Goal: Find specific page/section: Find specific page/section

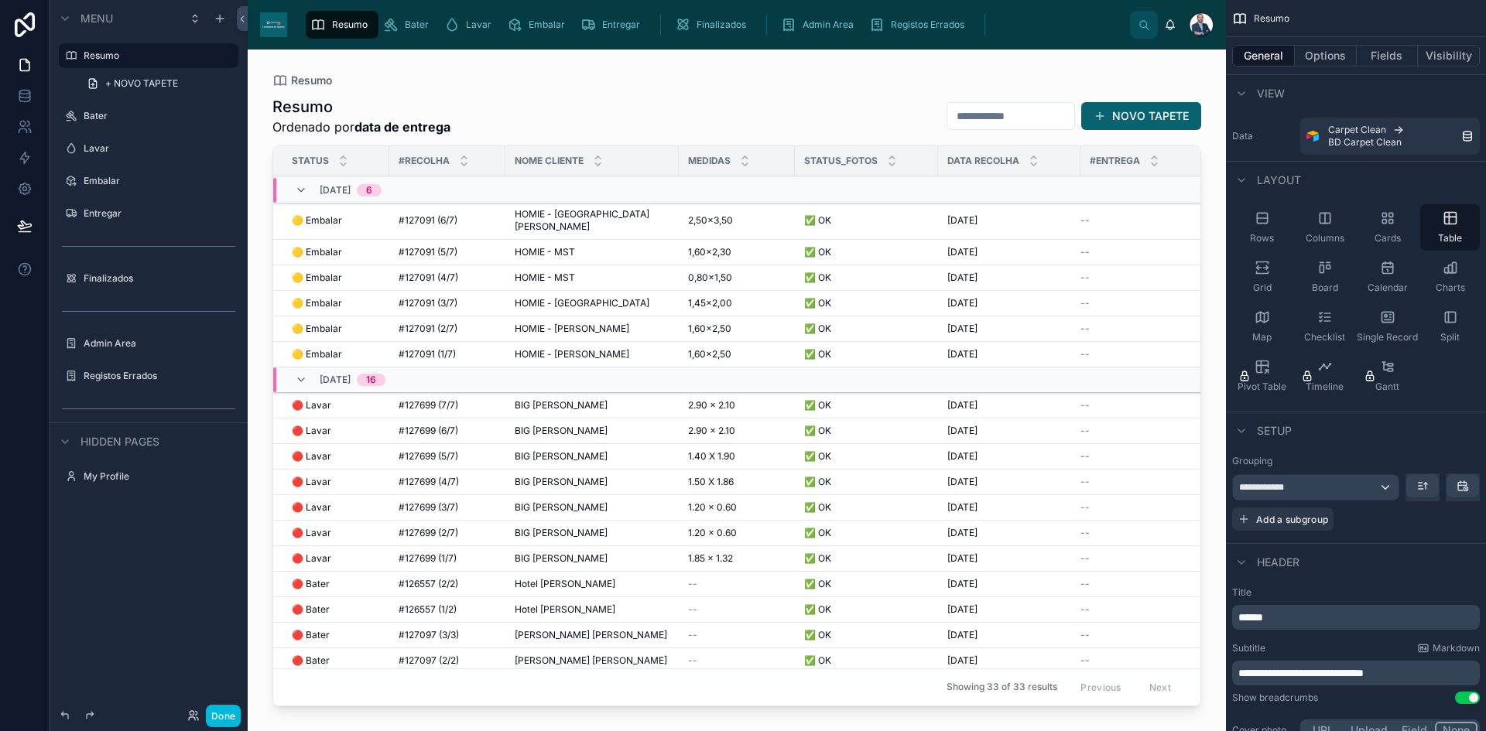
drag, startPoint x: 1192, startPoint y: 286, endPoint x: 1192, endPoint y: 365, distance: 78.9
click at [1192, 365] on div at bounding box center [737, 381] width 978 height 663
click at [224, 721] on button "Done" at bounding box center [223, 716] width 35 height 22
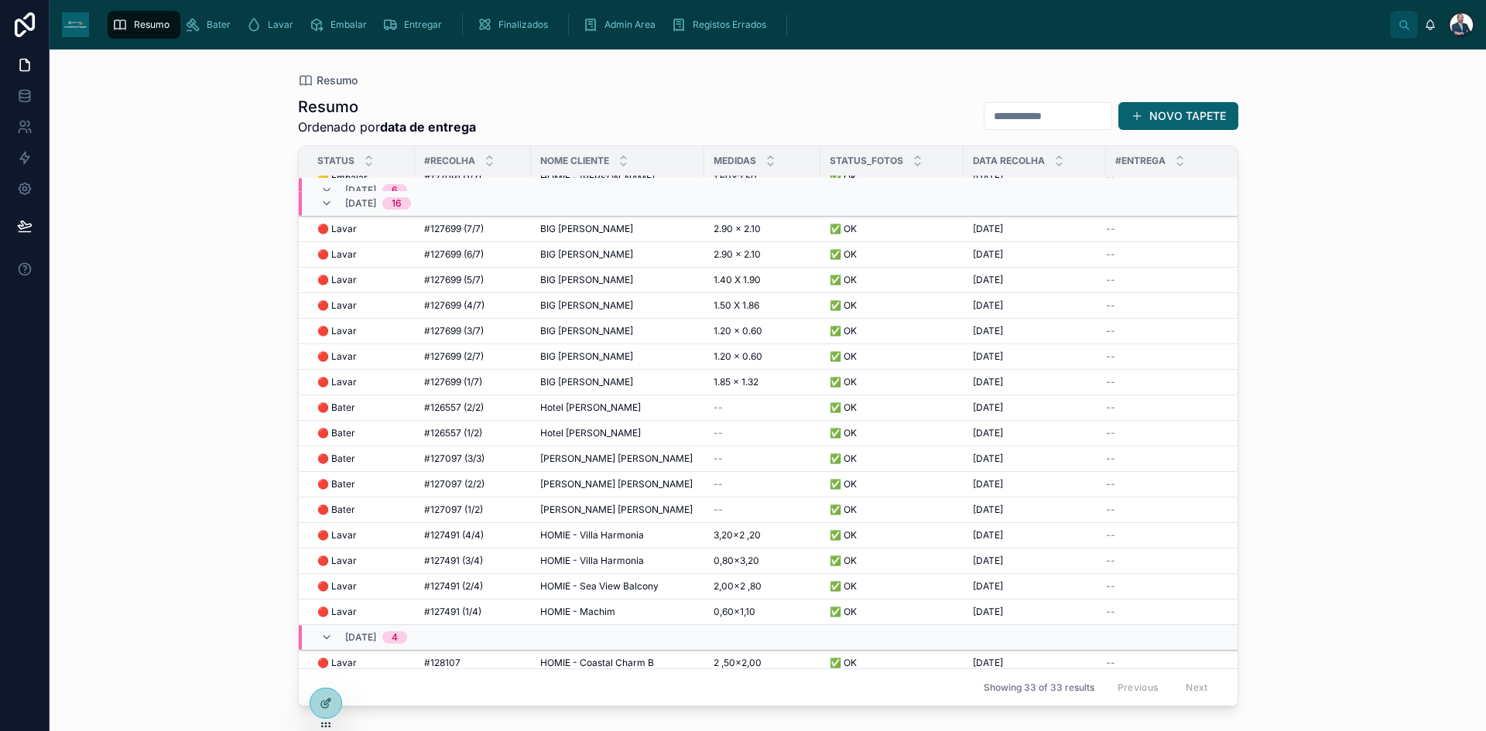
scroll to position [155, 0]
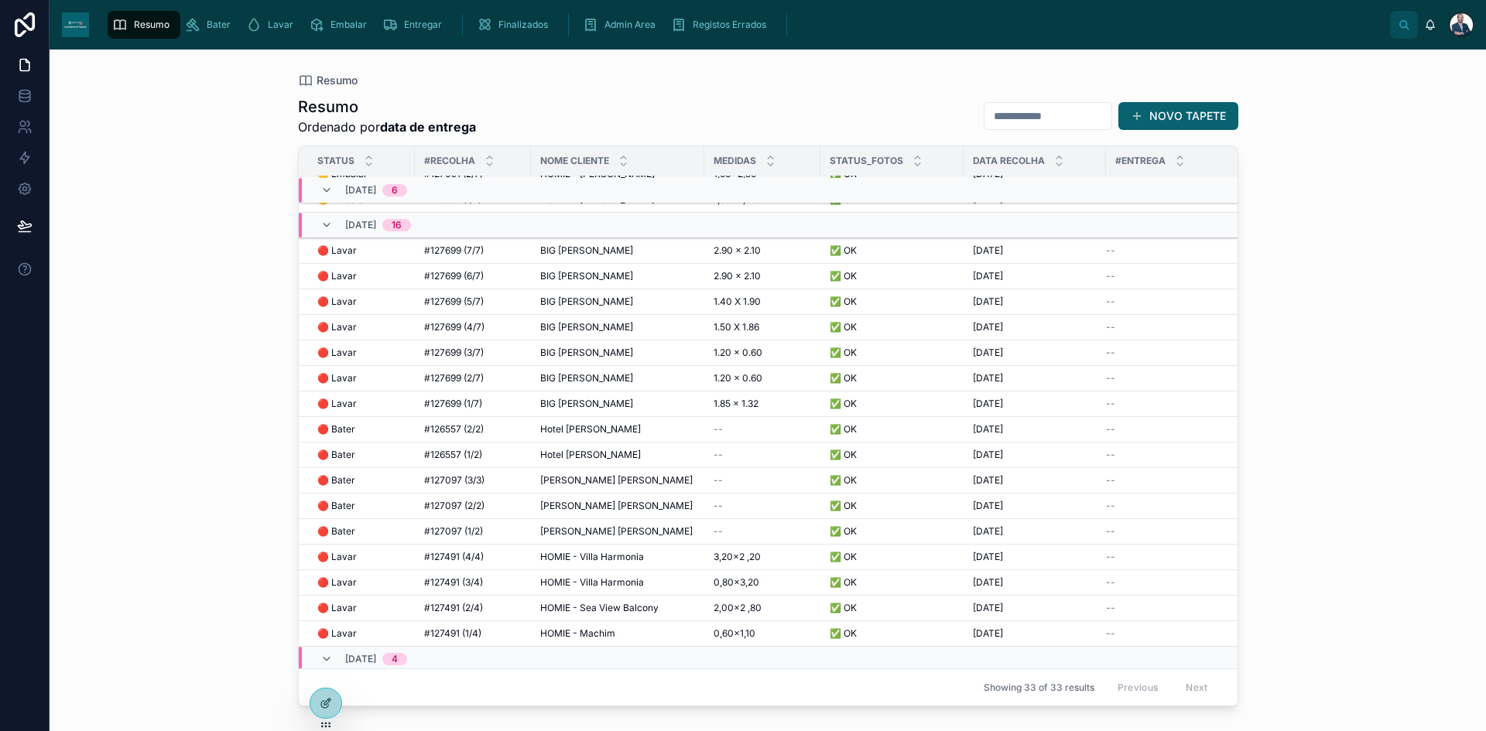
click at [593, 551] on span "HOMIE - Villa Harmonia" at bounding box center [592, 557] width 104 height 12
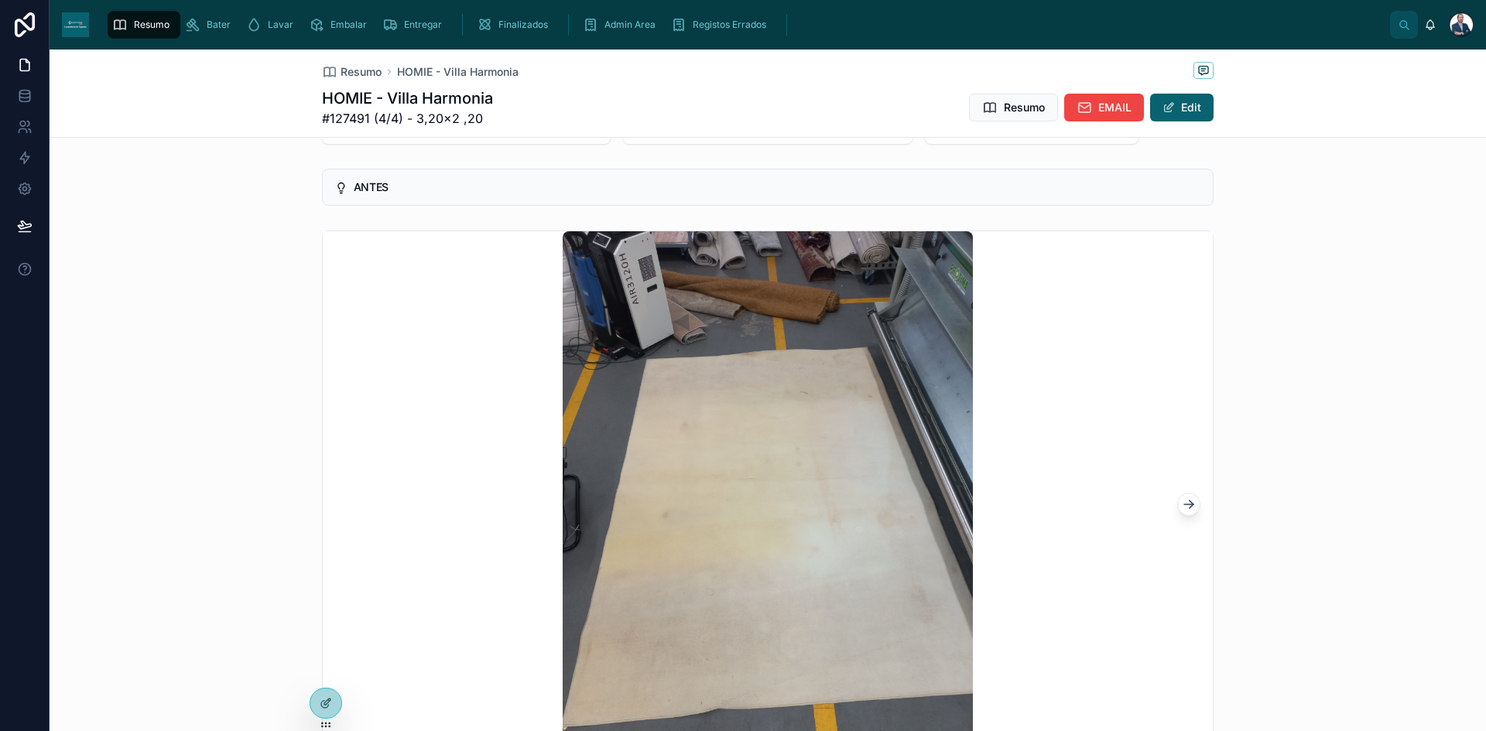
scroll to position [232, 0]
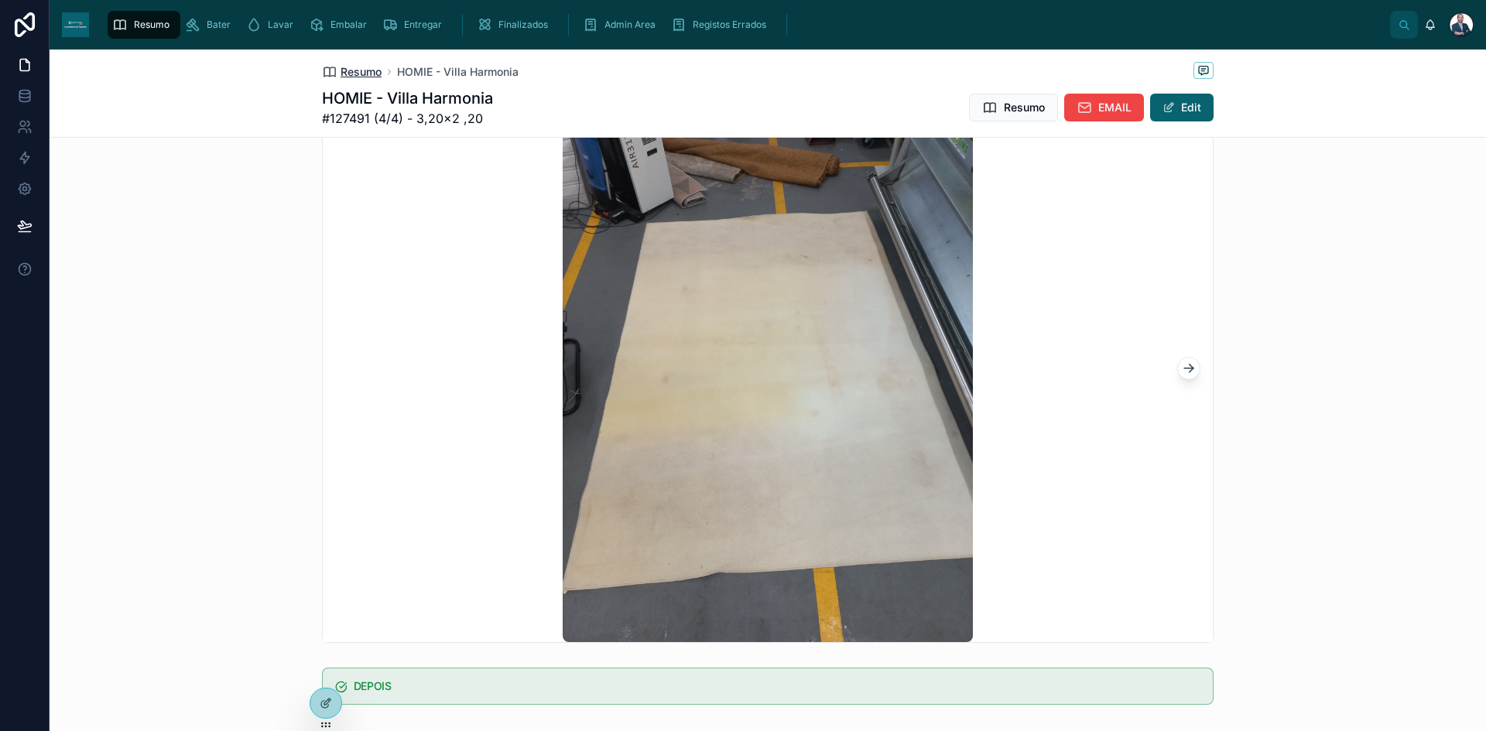
click at [367, 71] on span "Resumo" at bounding box center [360, 71] width 41 height 15
